Goal: Transaction & Acquisition: Purchase product/service

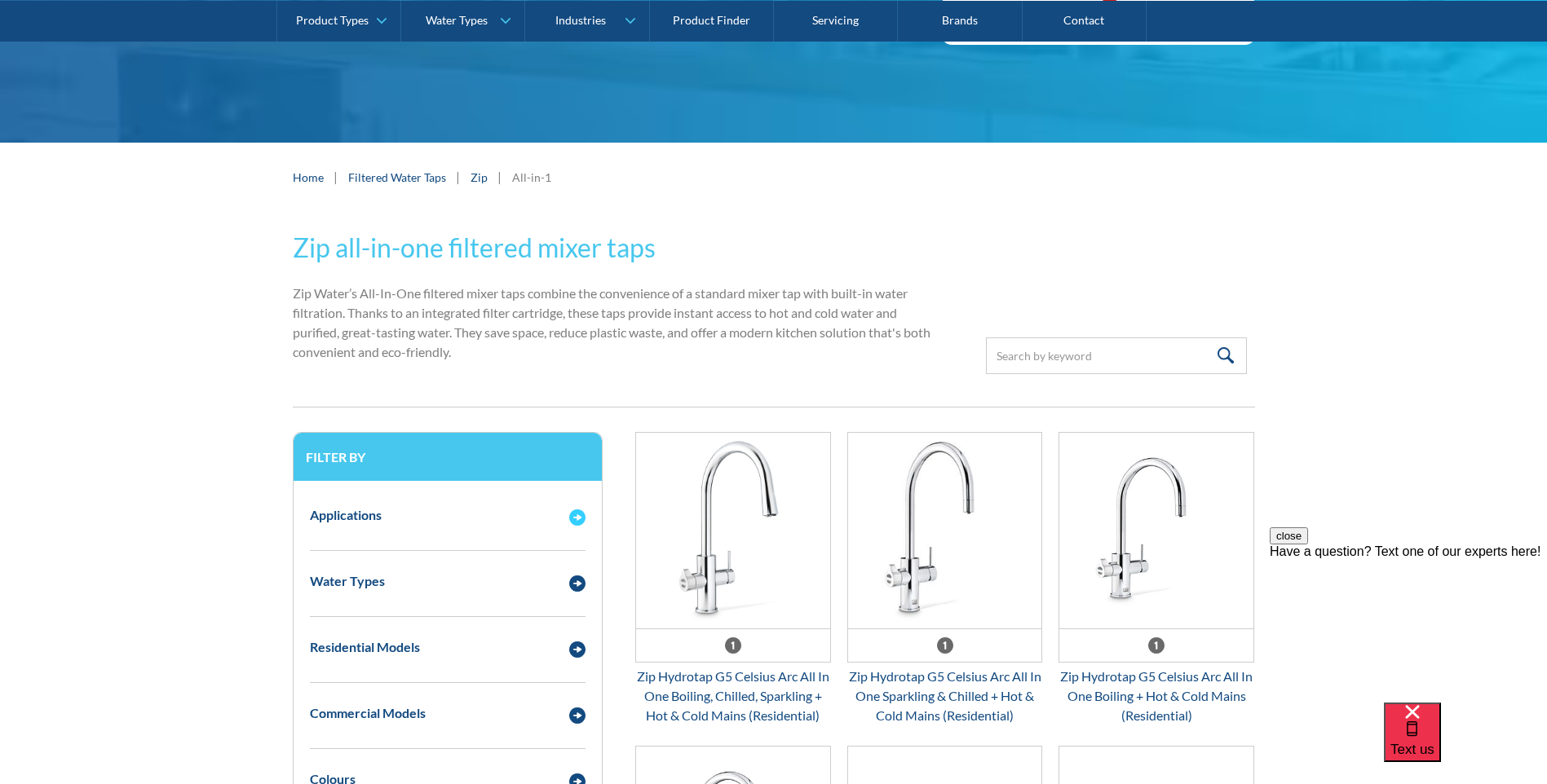
scroll to position [408, 0]
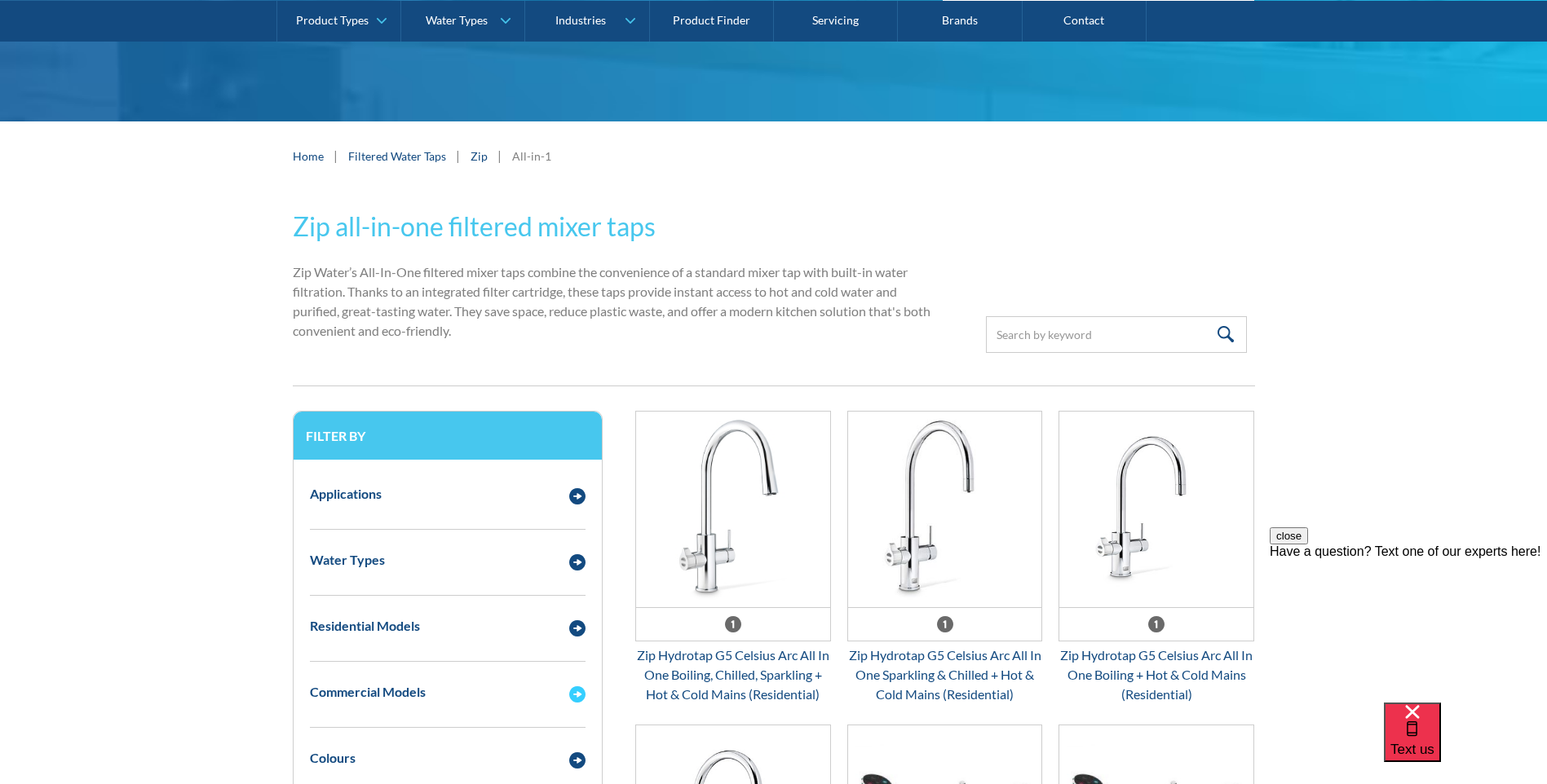
click at [573, 691] on img "Email Form 3" at bounding box center [577, 694] width 17 height 17
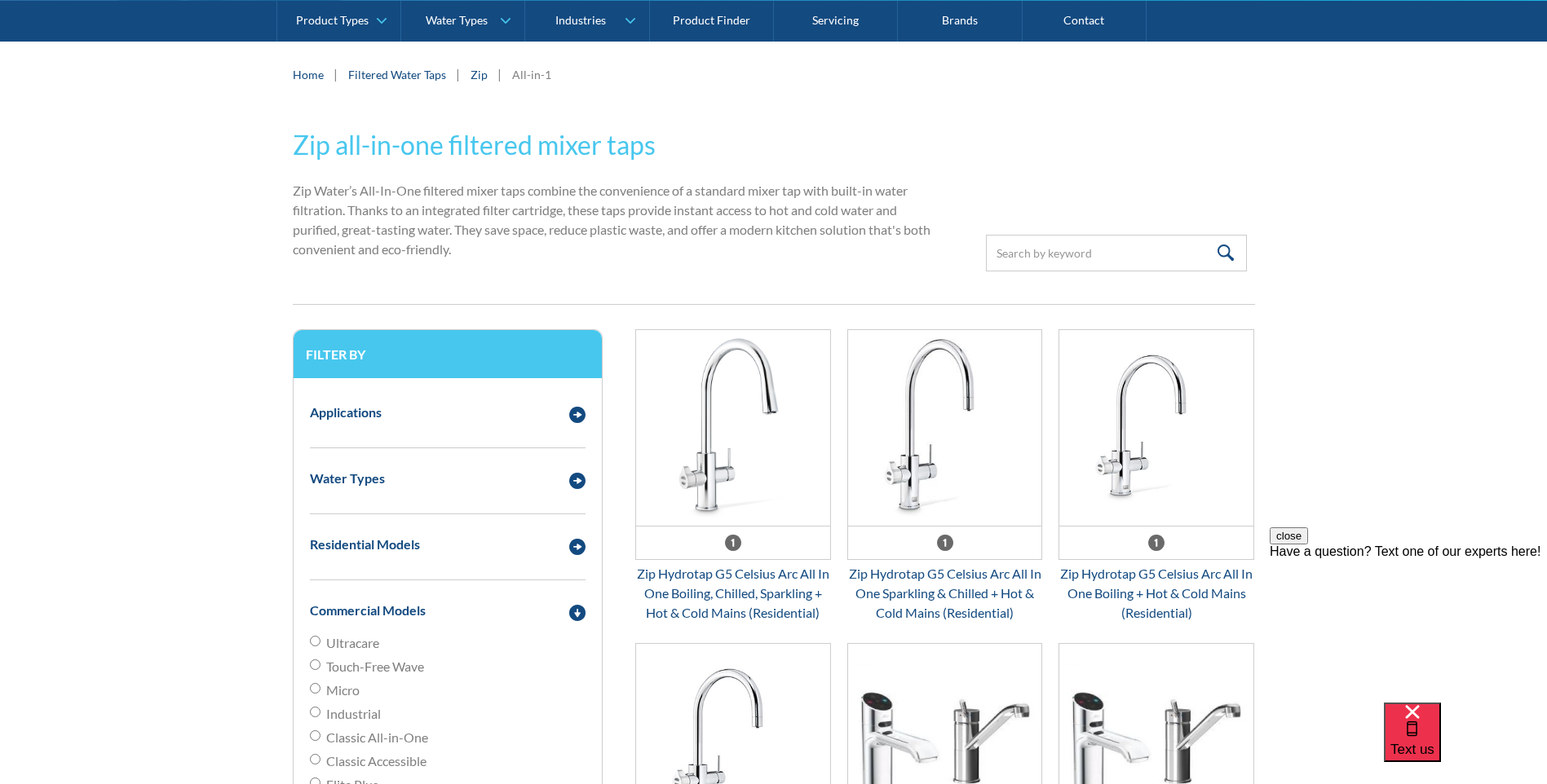
scroll to position [652, 0]
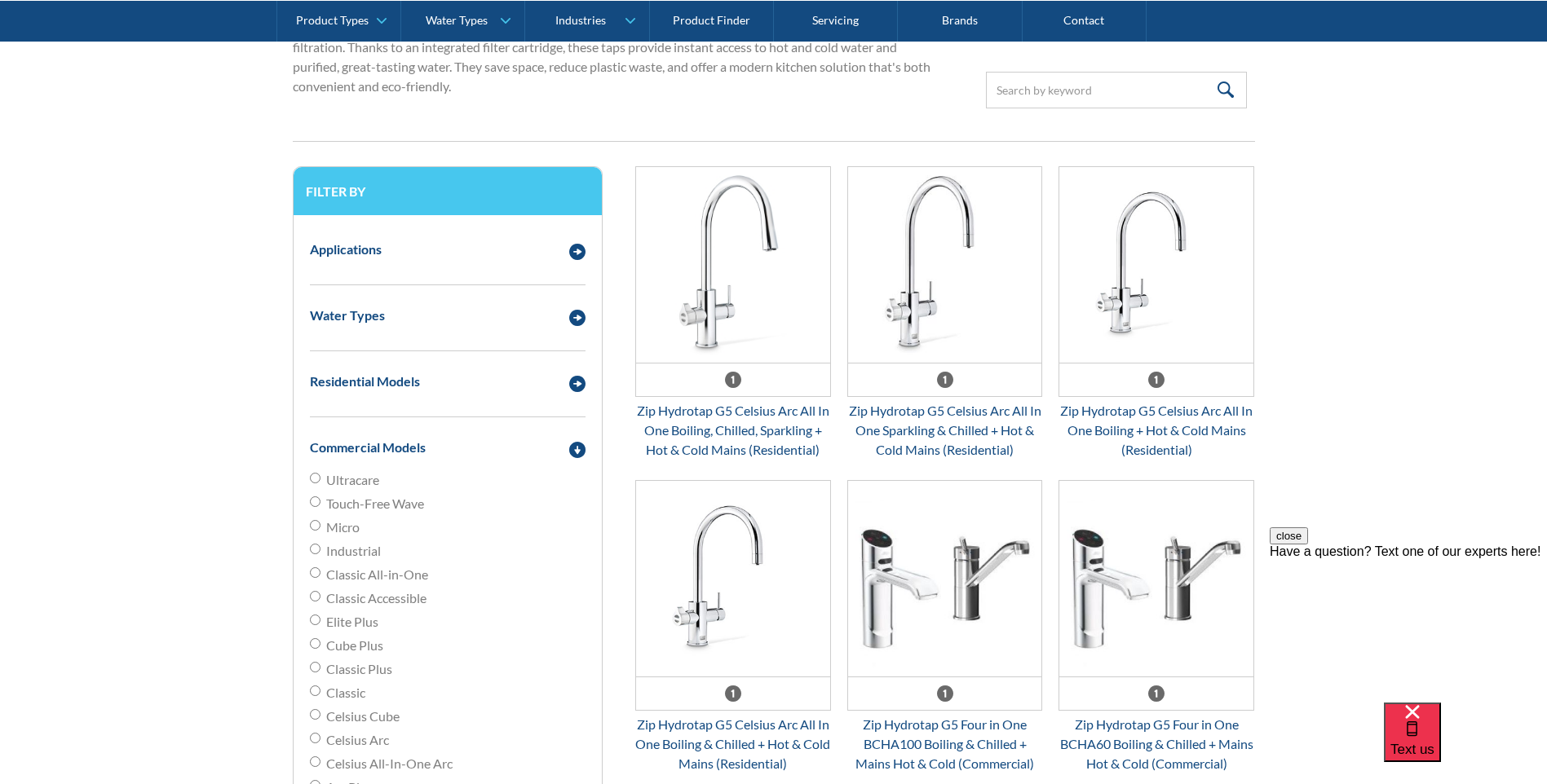
click at [330, 577] on span "Classic All-in-One" at bounding box center [376, 574] width 101 height 20
click at [320, 577] on input "Classic All-in-One" at bounding box center [314, 572] width 11 height 11
radio input "true"
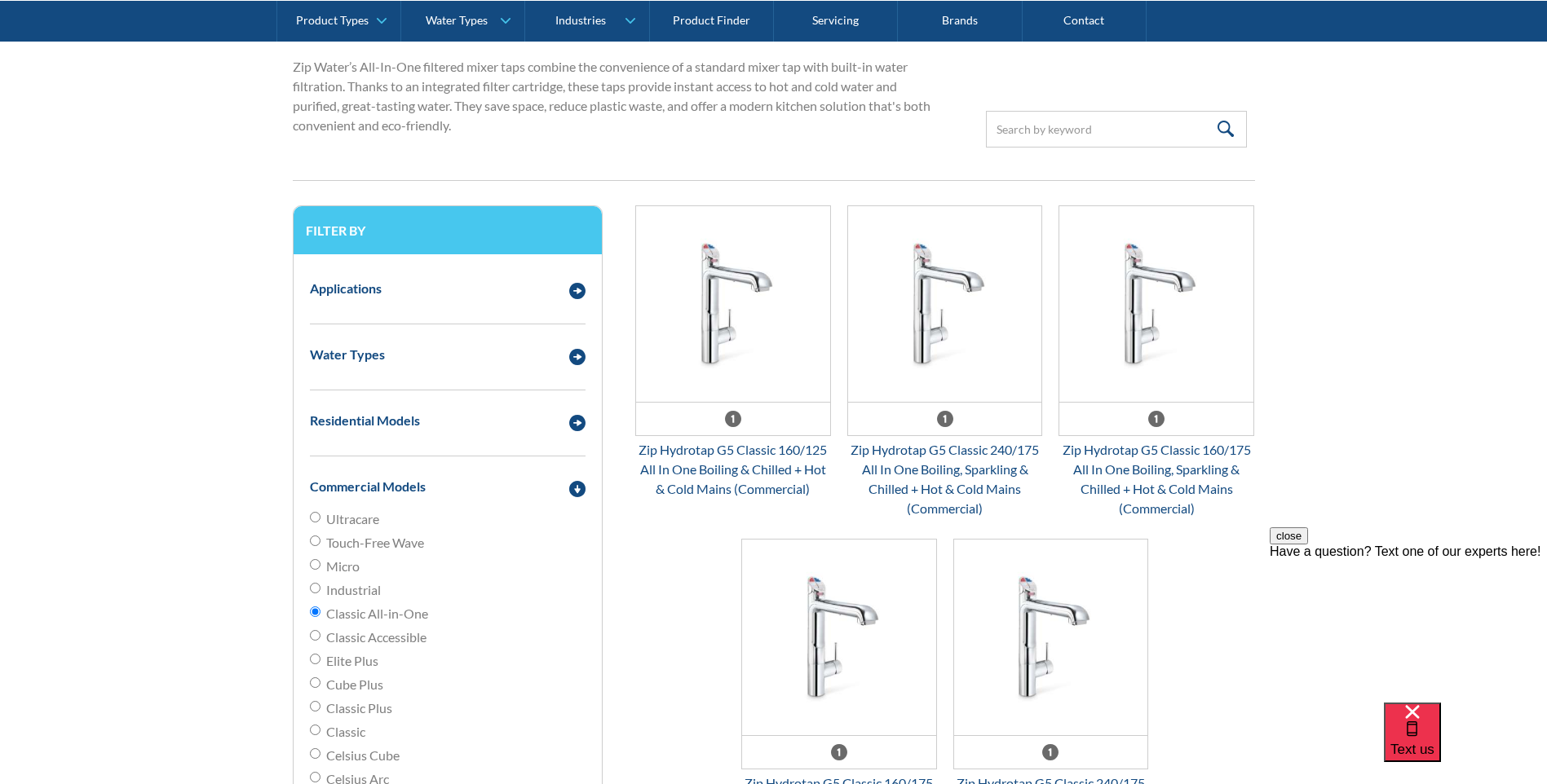
scroll to position [570, 0]
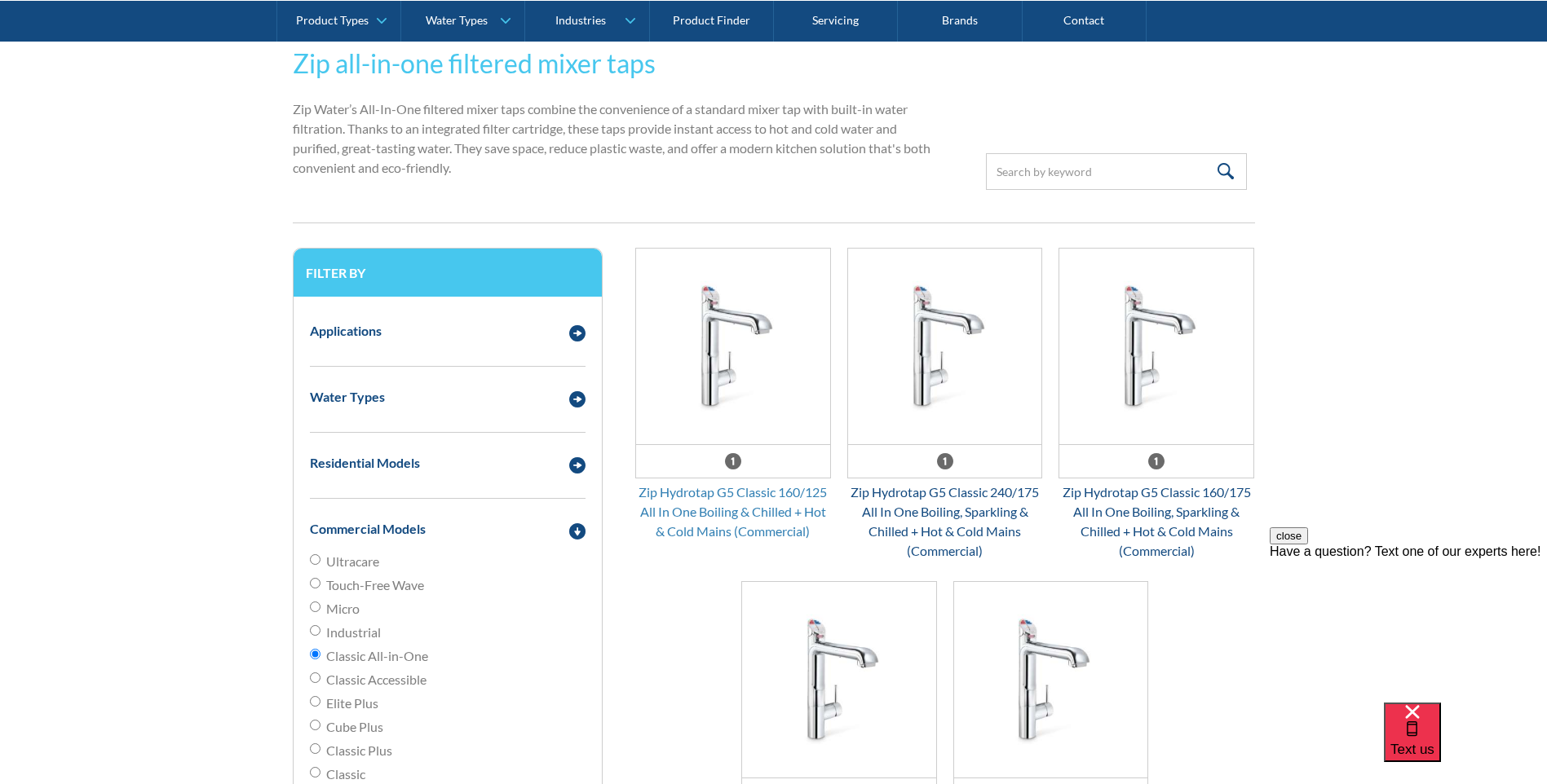
click at [733, 493] on div "Zip Hydrotap G5 Classic 160/125 All In One Boiling & Chilled + Hot & Cold Mains…" at bounding box center [733, 512] width 196 height 59
